Goal: Find specific page/section: Find specific page/section

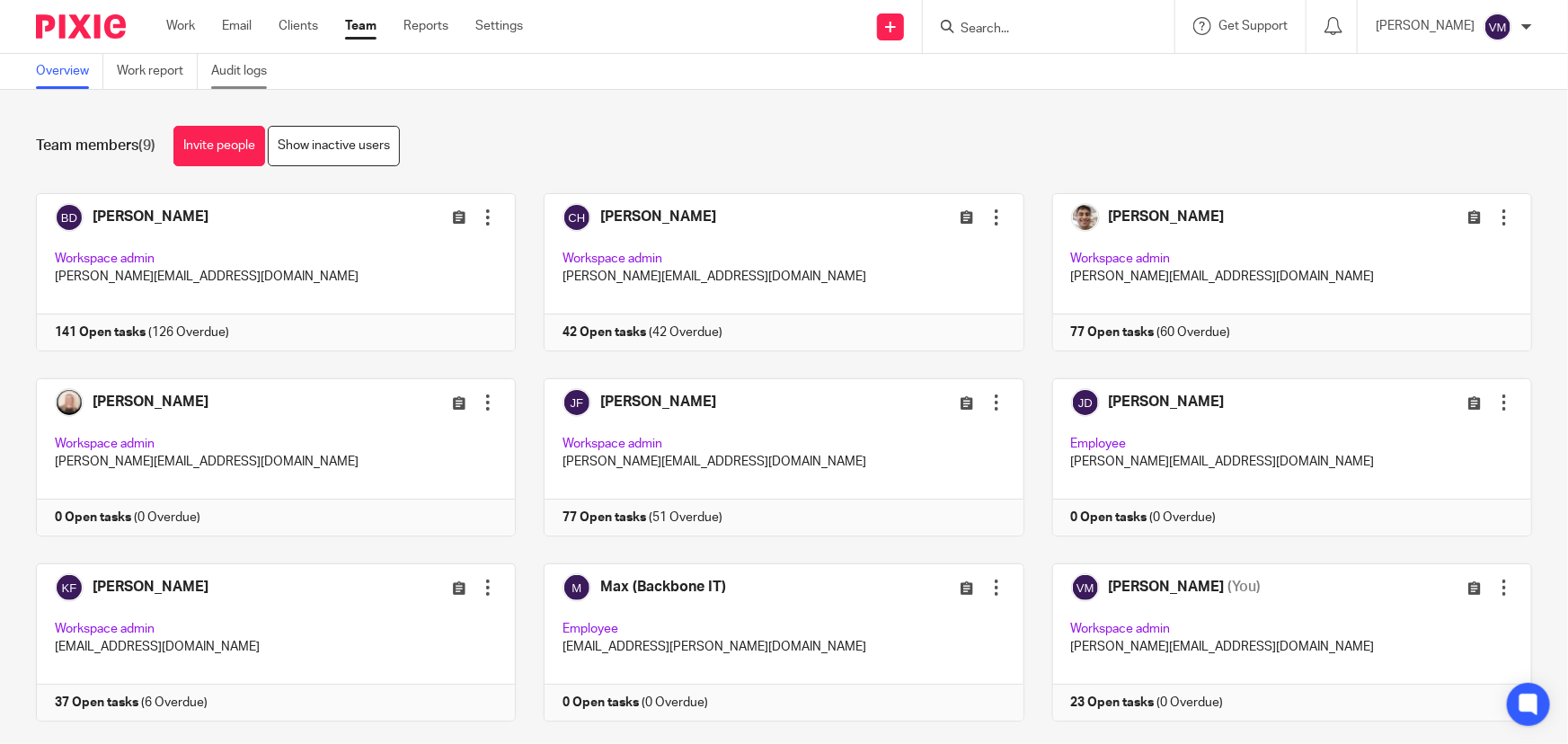
click at [250, 70] on link "Audit logs" at bounding box center [245, 71] width 69 height 35
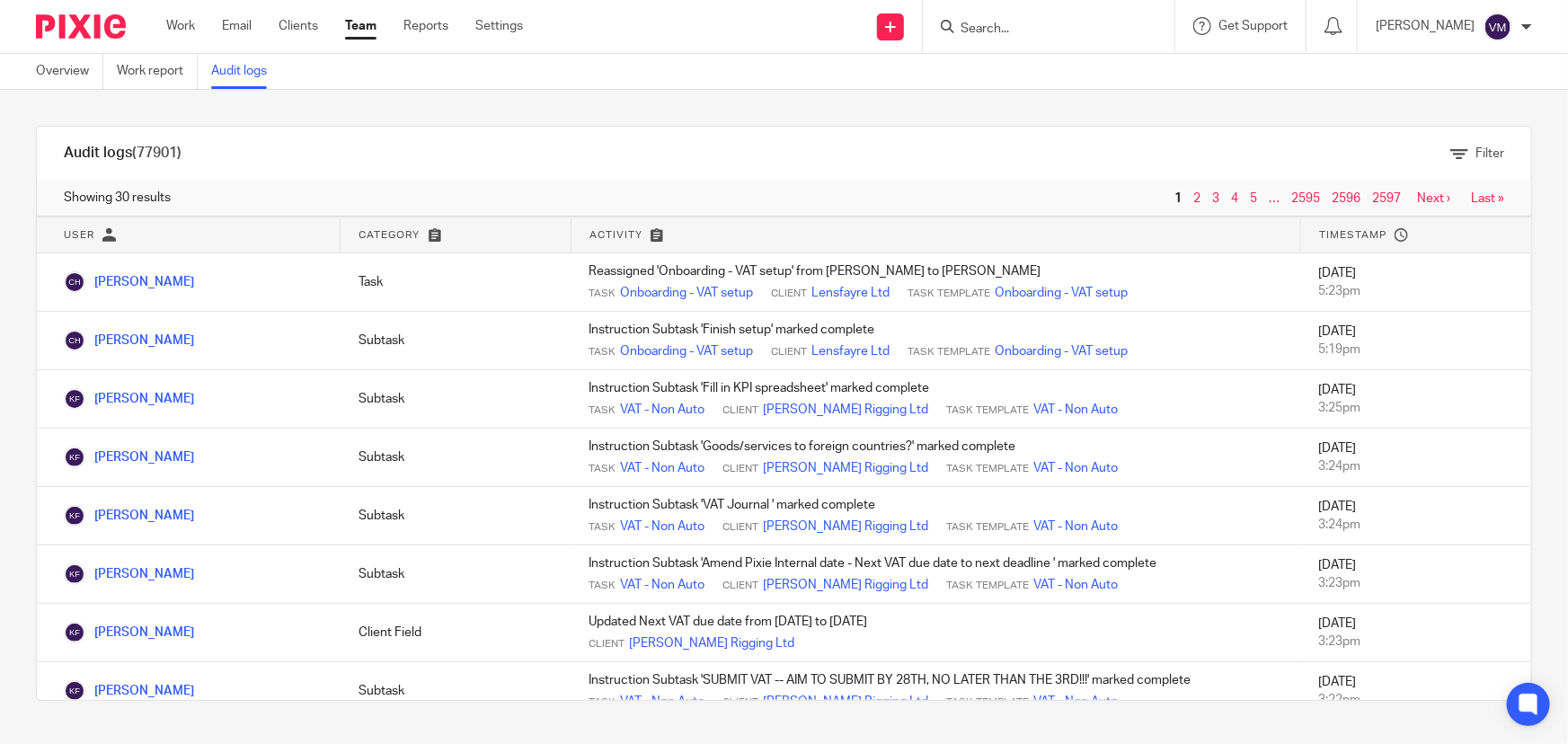
click at [364, 26] on link "Team" at bounding box center [360, 26] width 32 height 18
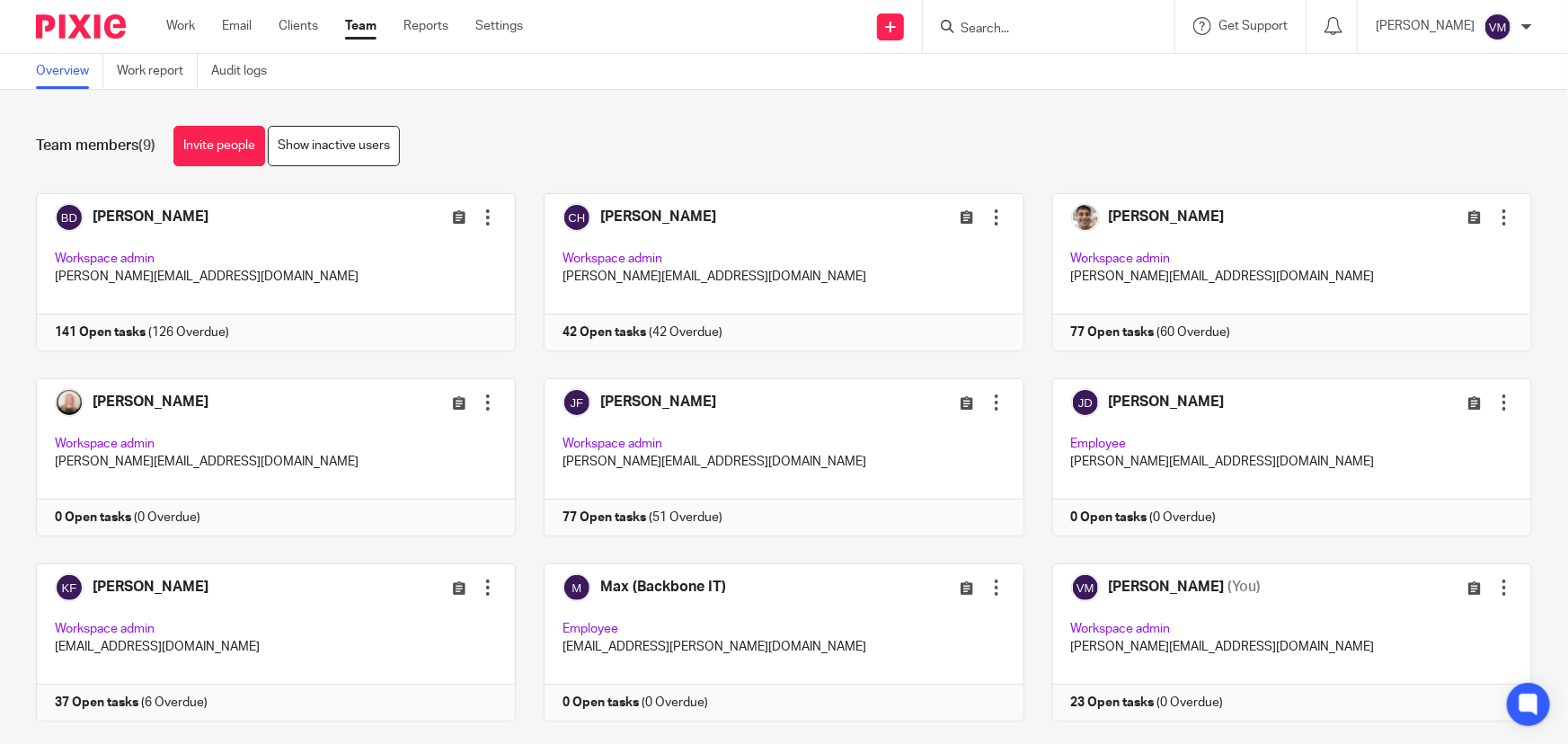
click at [1039, 33] on input "Search" at bounding box center [1039, 30] width 162 height 16
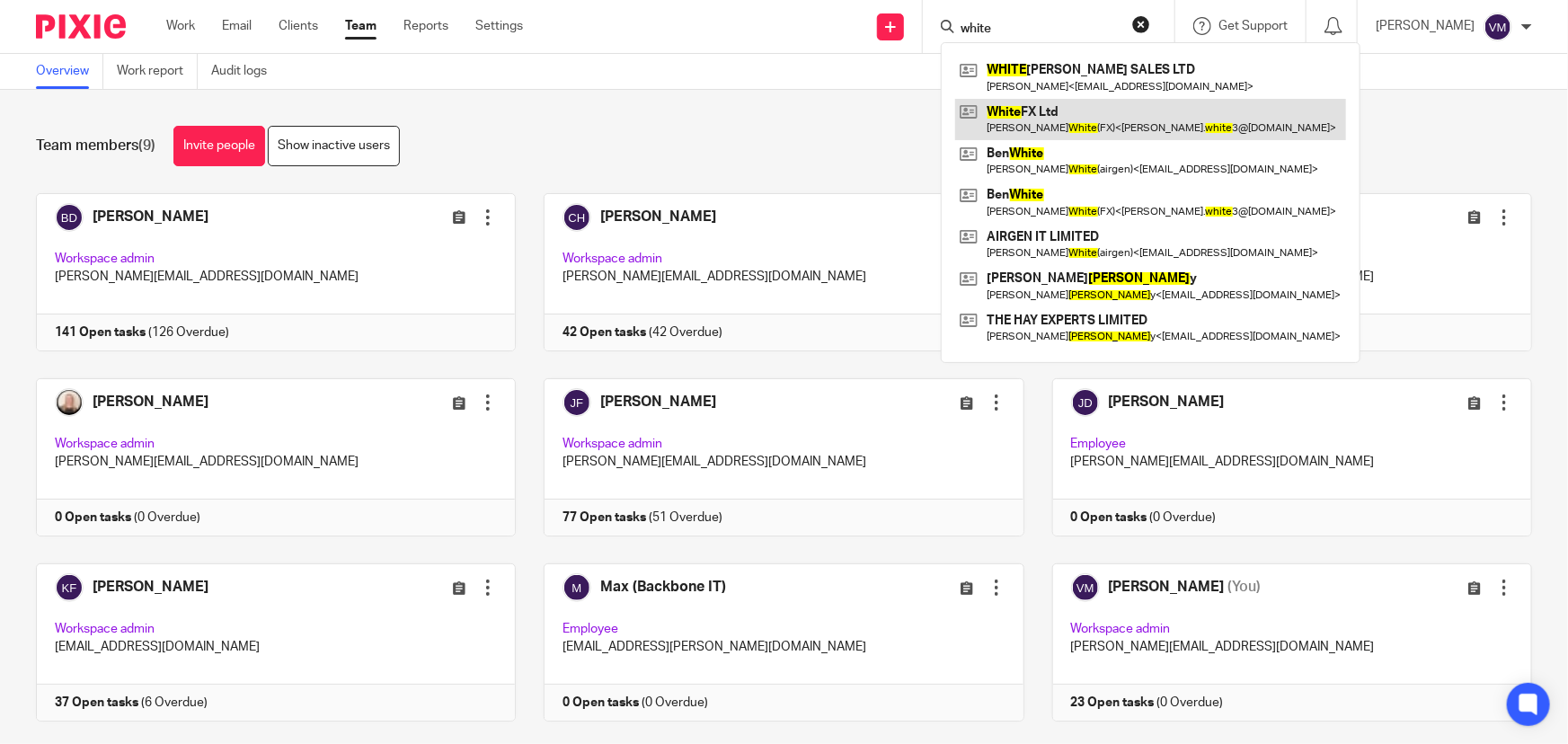
type input "white"
click at [1105, 118] on link at bounding box center [1150, 119] width 391 height 42
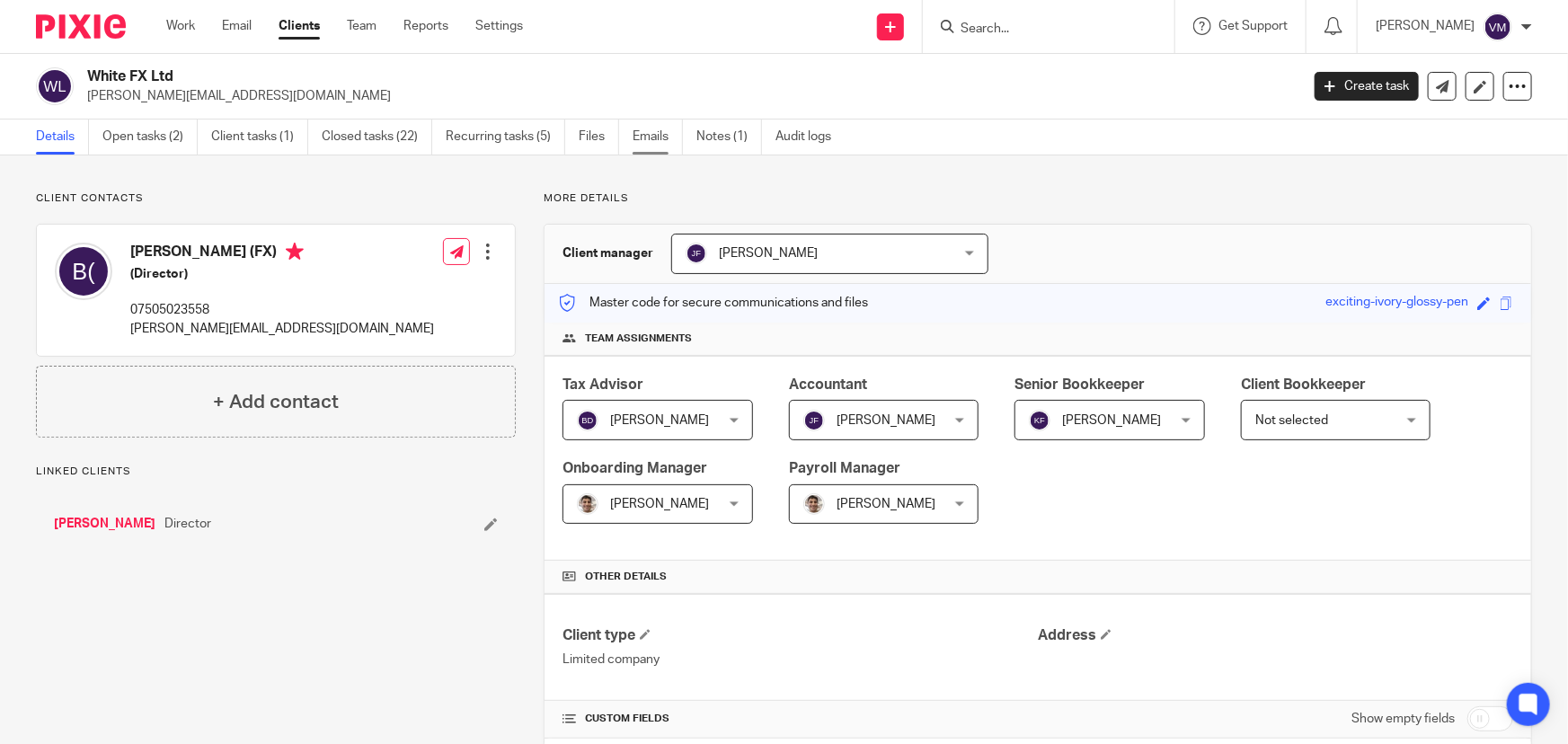
click at [651, 134] on link "Emails" at bounding box center [657, 137] width 51 height 35
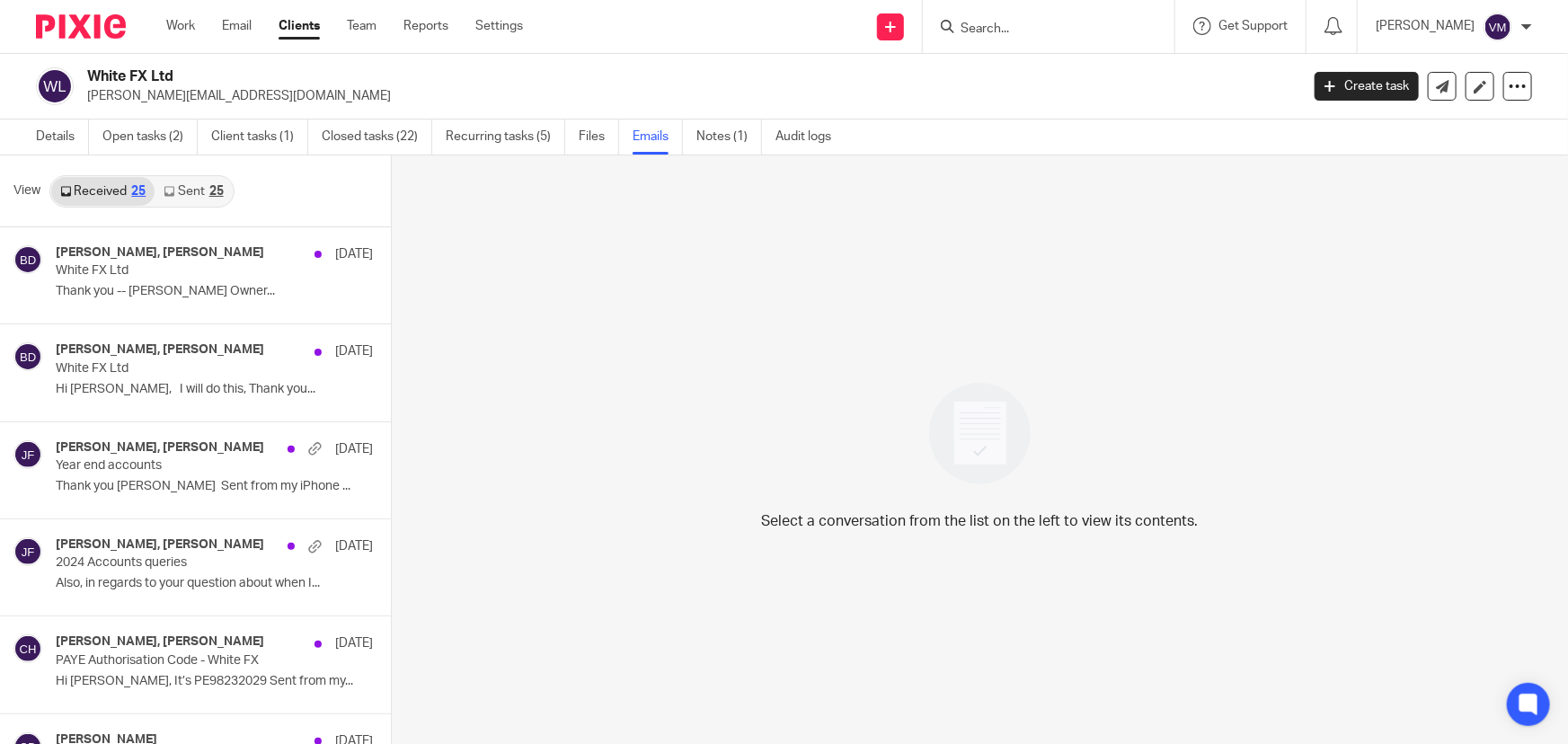
click at [193, 186] on link "Sent 25" at bounding box center [193, 192] width 77 height 29
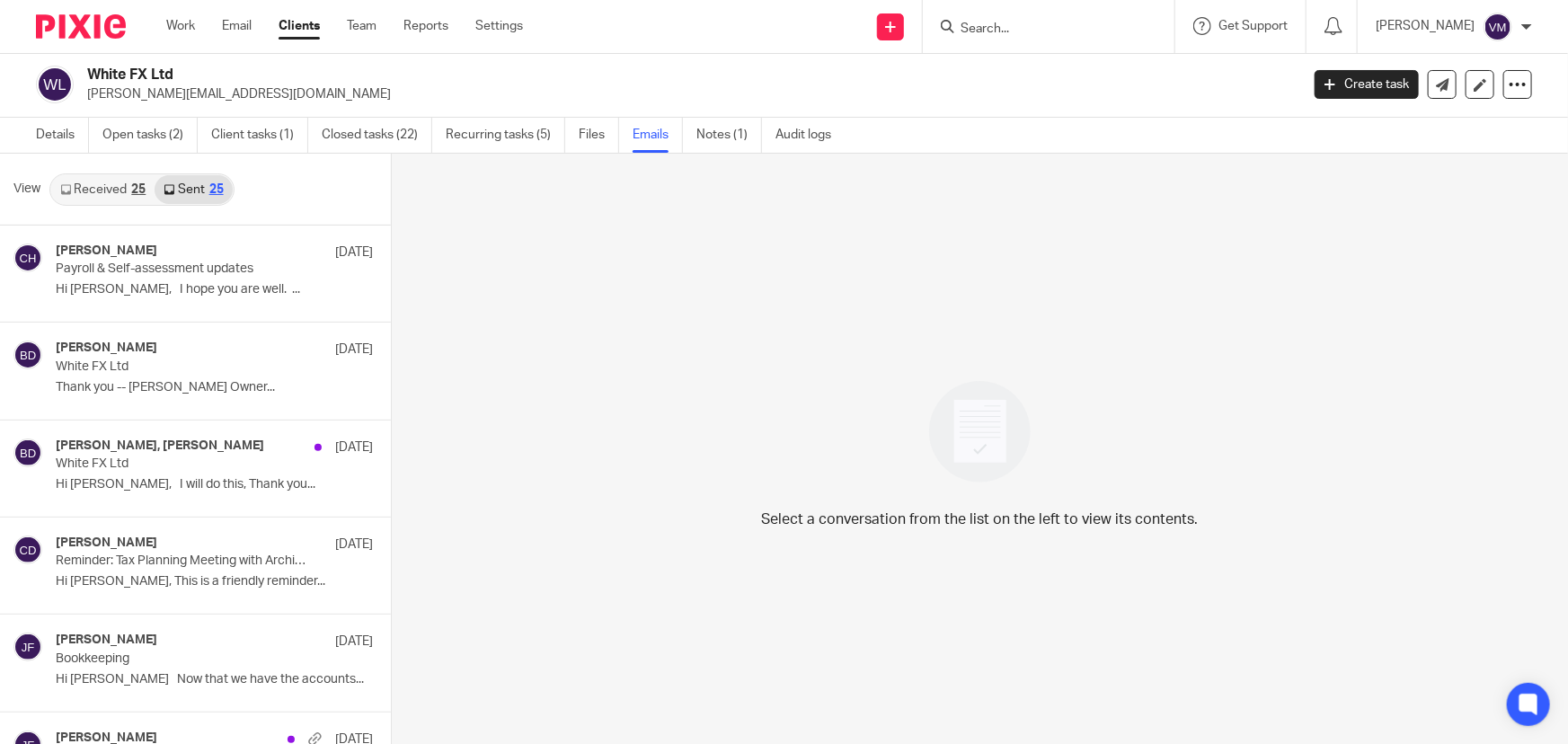
click at [359, 16] on div "Work Email Clients Team Reports Settings Work Email Clients Team Reports Settin…" at bounding box center [349, 26] width 401 height 53
click at [360, 25] on link "Team" at bounding box center [361, 26] width 30 height 18
